Goal: Task Accomplishment & Management: Manage account settings

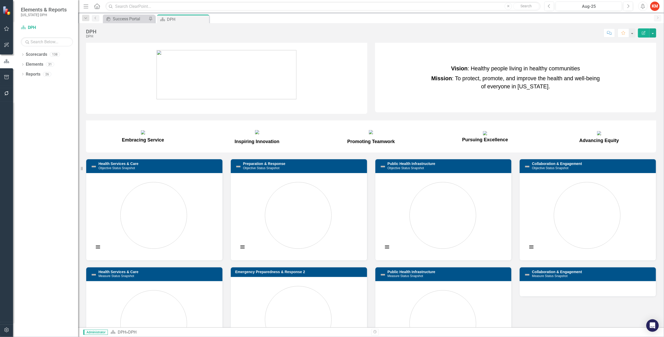
click at [8, 327] on button "button" at bounding box center [7, 329] width 12 height 11
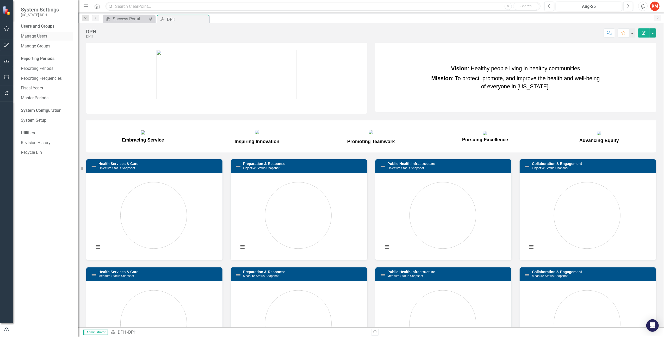
click at [44, 36] on link "Manage Users" at bounding box center [47, 36] width 52 height 6
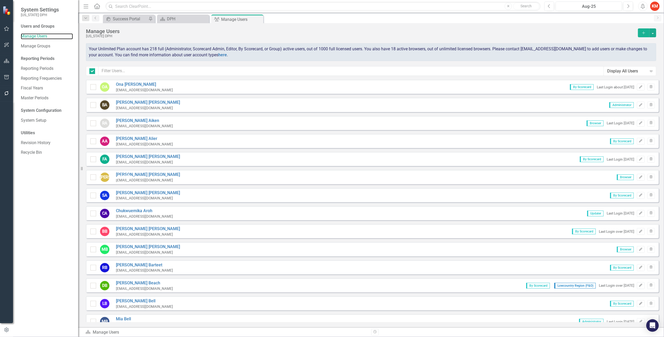
checkbox input "false"
click at [142, 68] on input "text" at bounding box center [350, 71] width 505 height 10
type input "e"
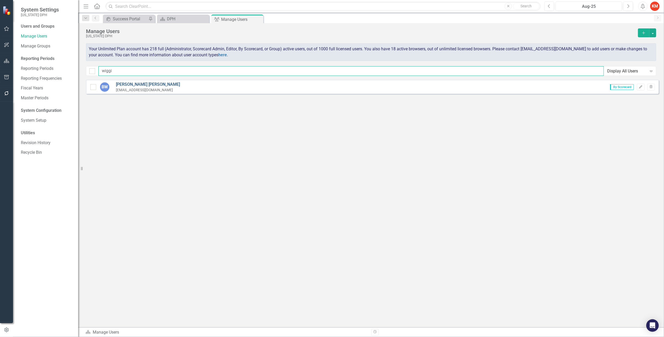
type input "wiggi"
click at [134, 83] on link "[PERSON_NAME]" at bounding box center [148, 84] width 64 height 6
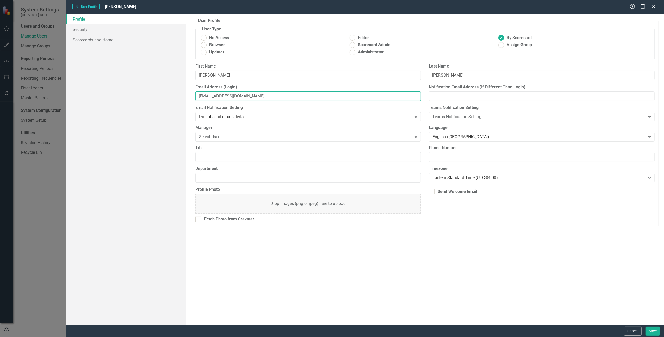
click at [213, 96] on input "[EMAIL_ADDRESS][DOMAIN_NAME]" at bounding box center [308, 96] width 226 height 10
click at [210, 94] on input "[EMAIL_ADDRESS][DOMAIN_NAME]" at bounding box center [308, 96] width 226 height 10
type input "[EMAIL_ADDRESS][DOMAIN_NAME]"
click at [653, 331] on button "Save" at bounding box center [652, 330] width 15 height 9
